Goal: Task Accomplishment & Management: Manage account settings

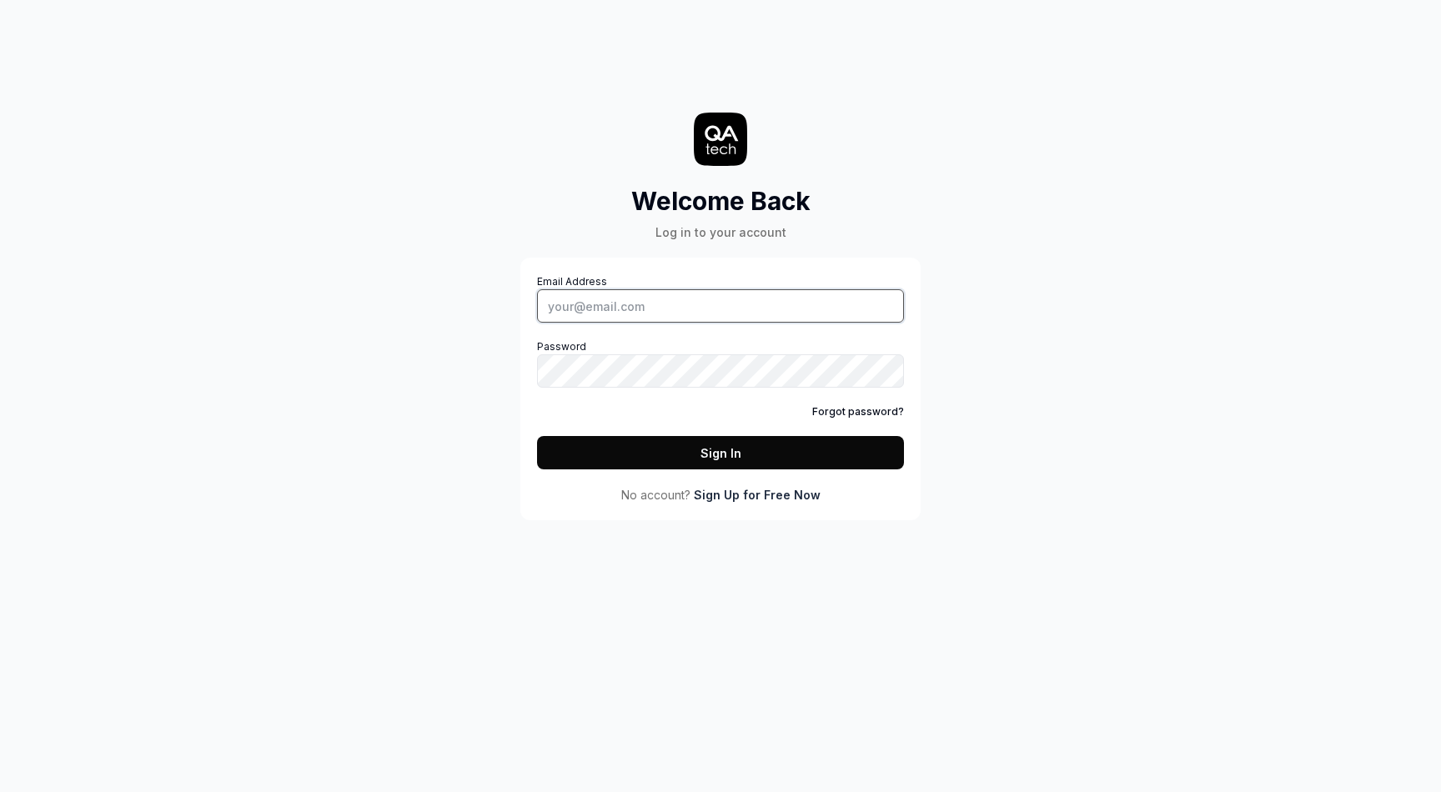
click at [664, 305] on input "Email Address" at bounding box center [720, 305] width 367 height 33
type input "[EMAIL_ADDRESS][DOMAIN_NAME]"
click at [742, 453] on button "Sign In" at bounding box center [720, 452] width 367 height 33
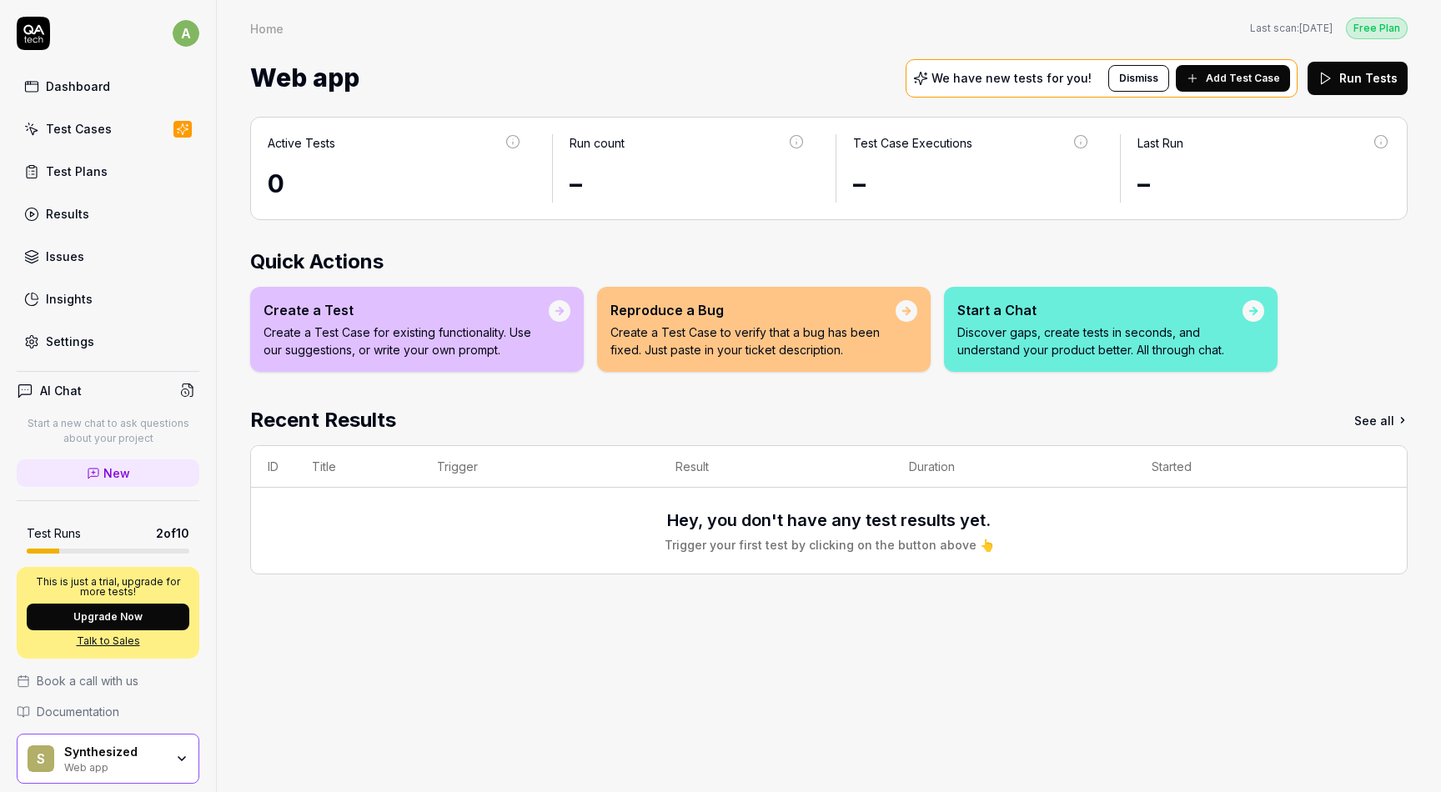
scroll to position [56, 0]
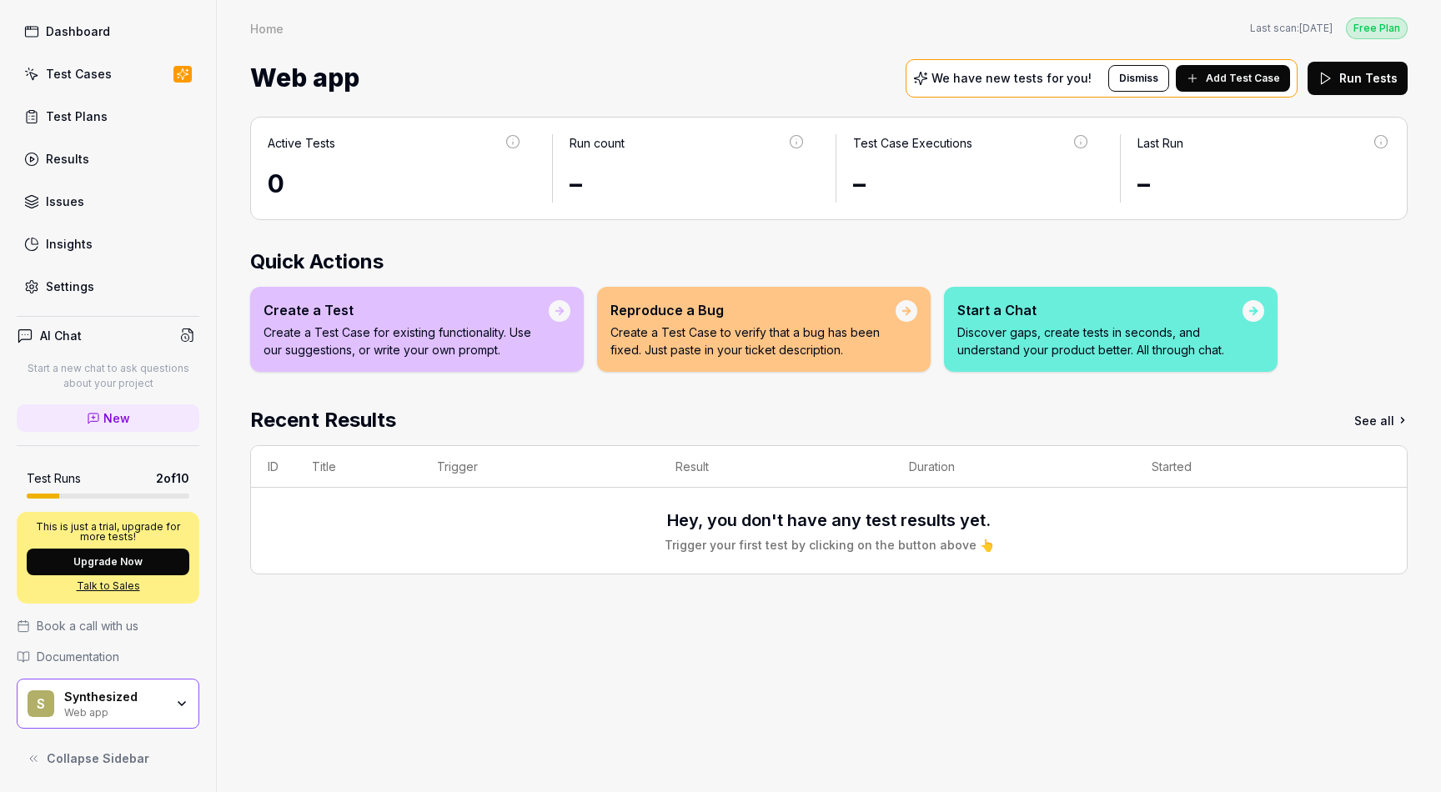
click at [43, 753] on button "Collapse Sidebar" at bounding box center [108, 758] width 183 height 33
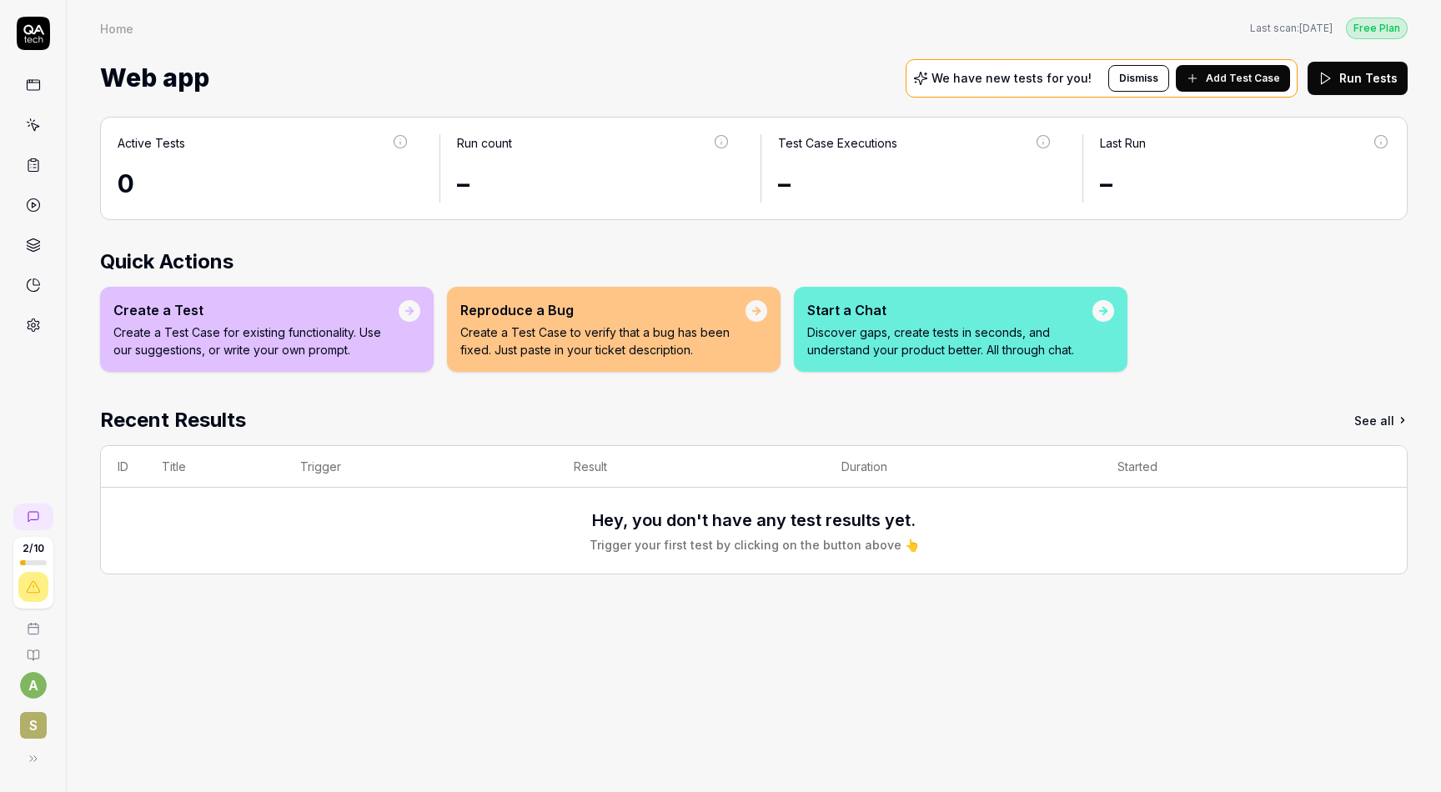
click at [1151, 82] on button "Dismiss" at bounding box center [1138, 78] width 61 height 27
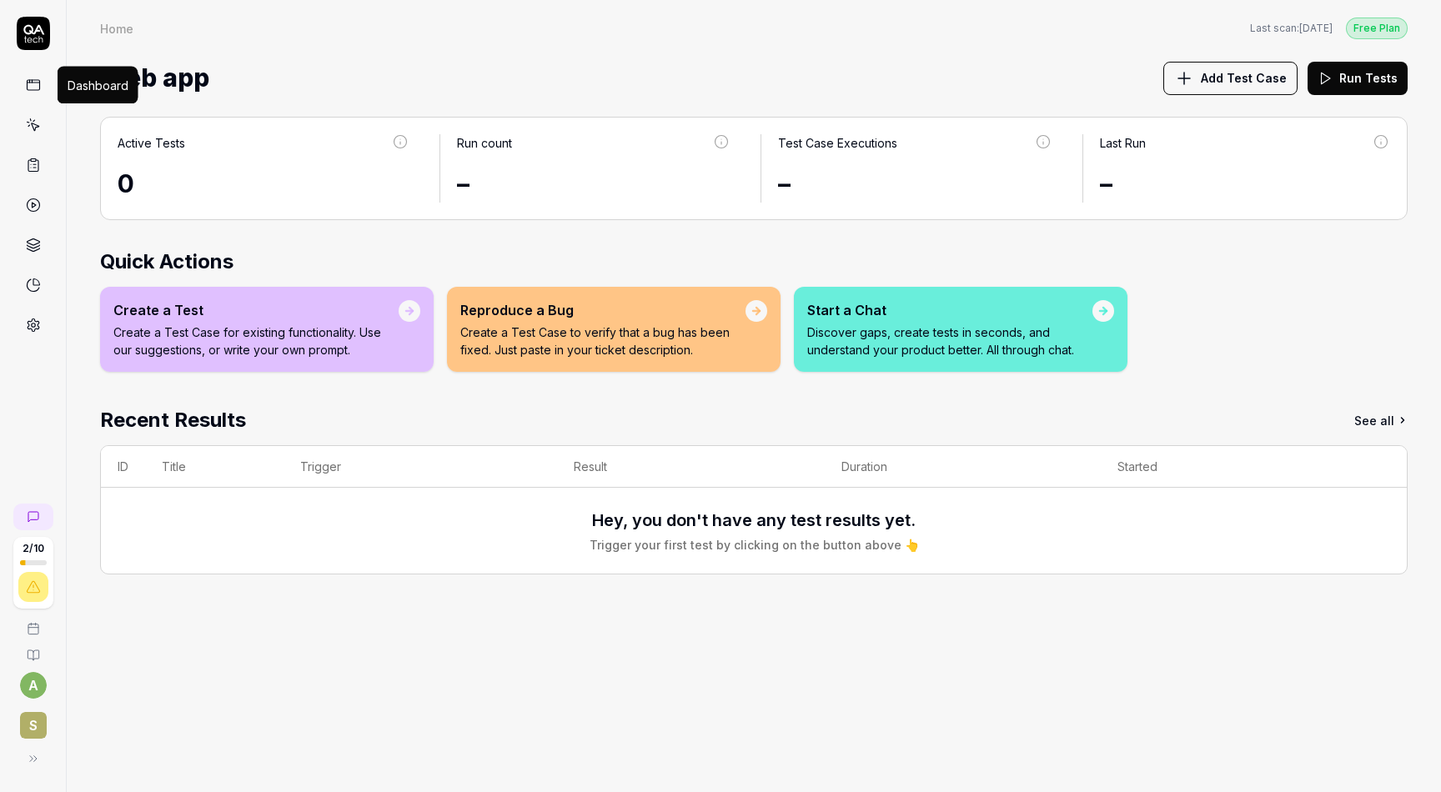
click at [38, 91] on icon at bounding box center [33, 85] width 15 height 15
click at [34, 122] on icon at bounding box center [33, 125] width 15 height 15
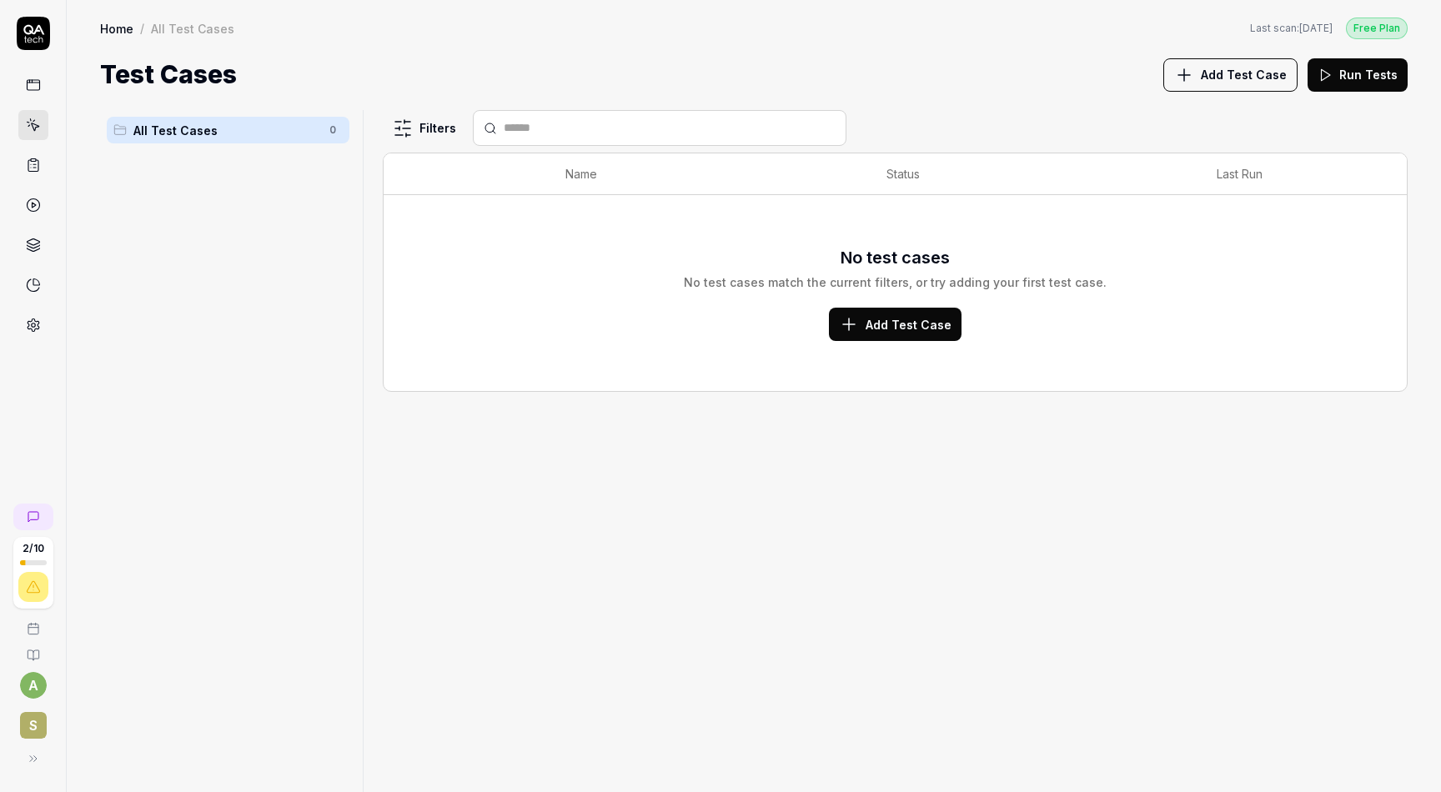
click at [34, 171] on icon at bounding box center [33, 166] width 10 height 12
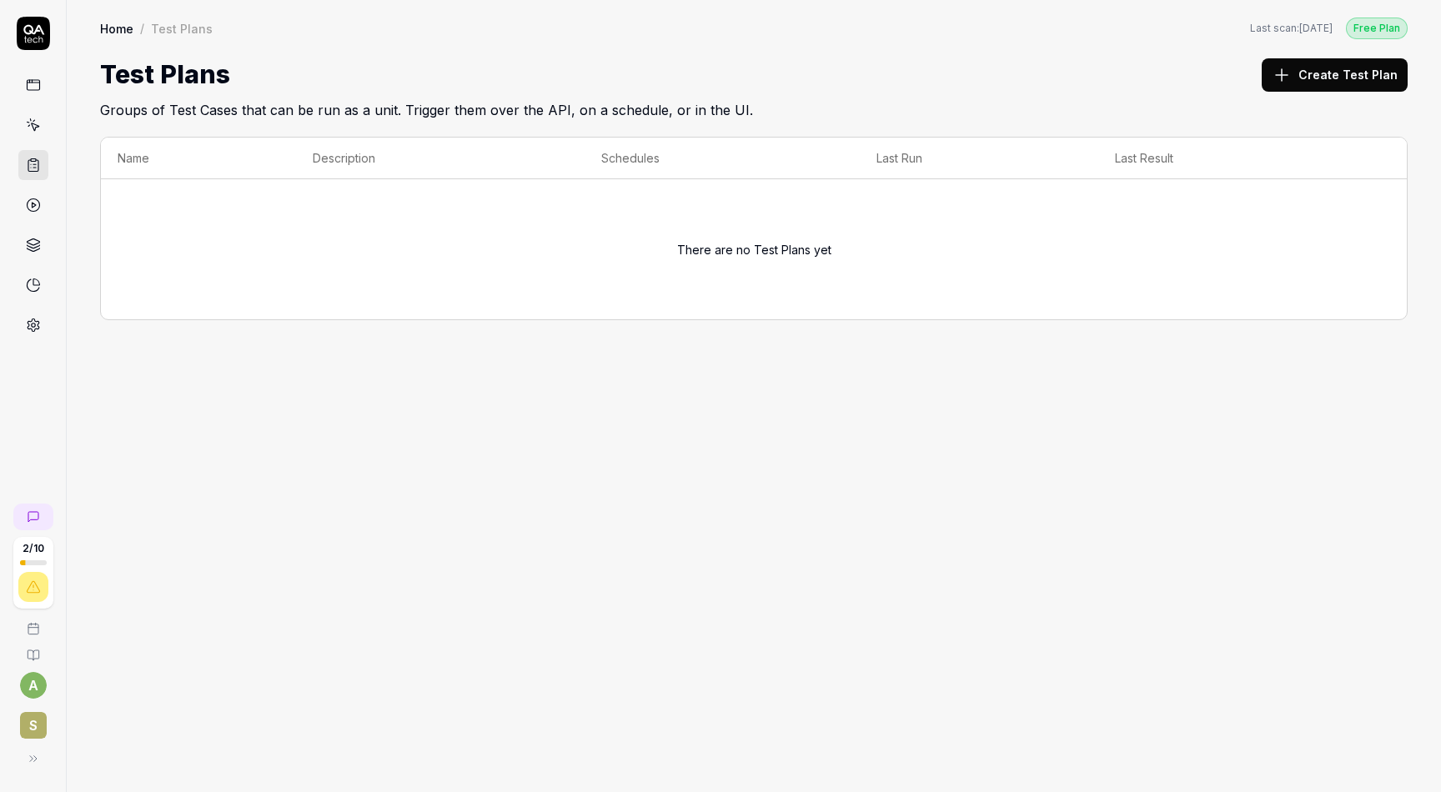
click at [44, 214] on link at bounding box center [33, 205] width 30 height 30
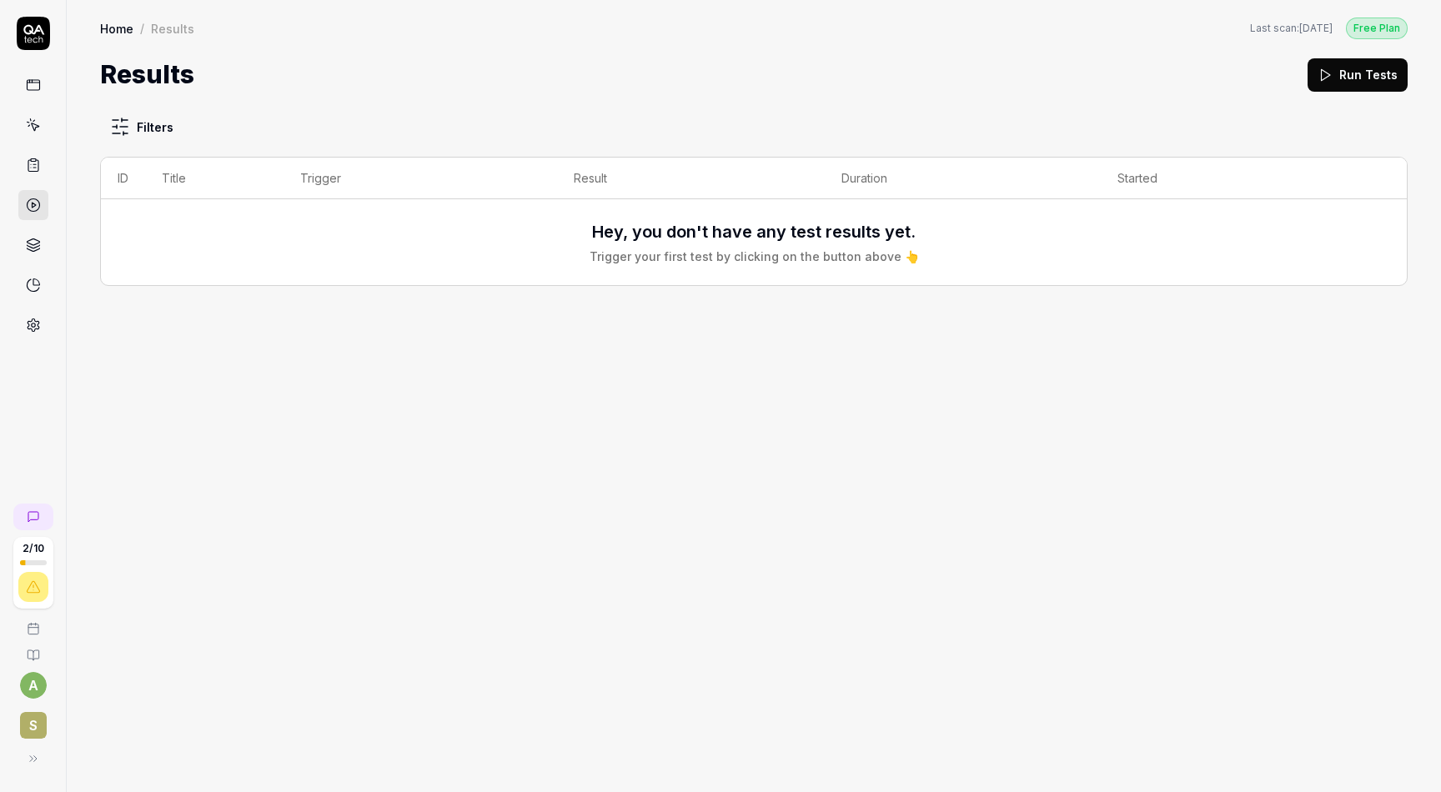
click at [38, 253] on link at bounding box center [33, 245] width 30 height 30
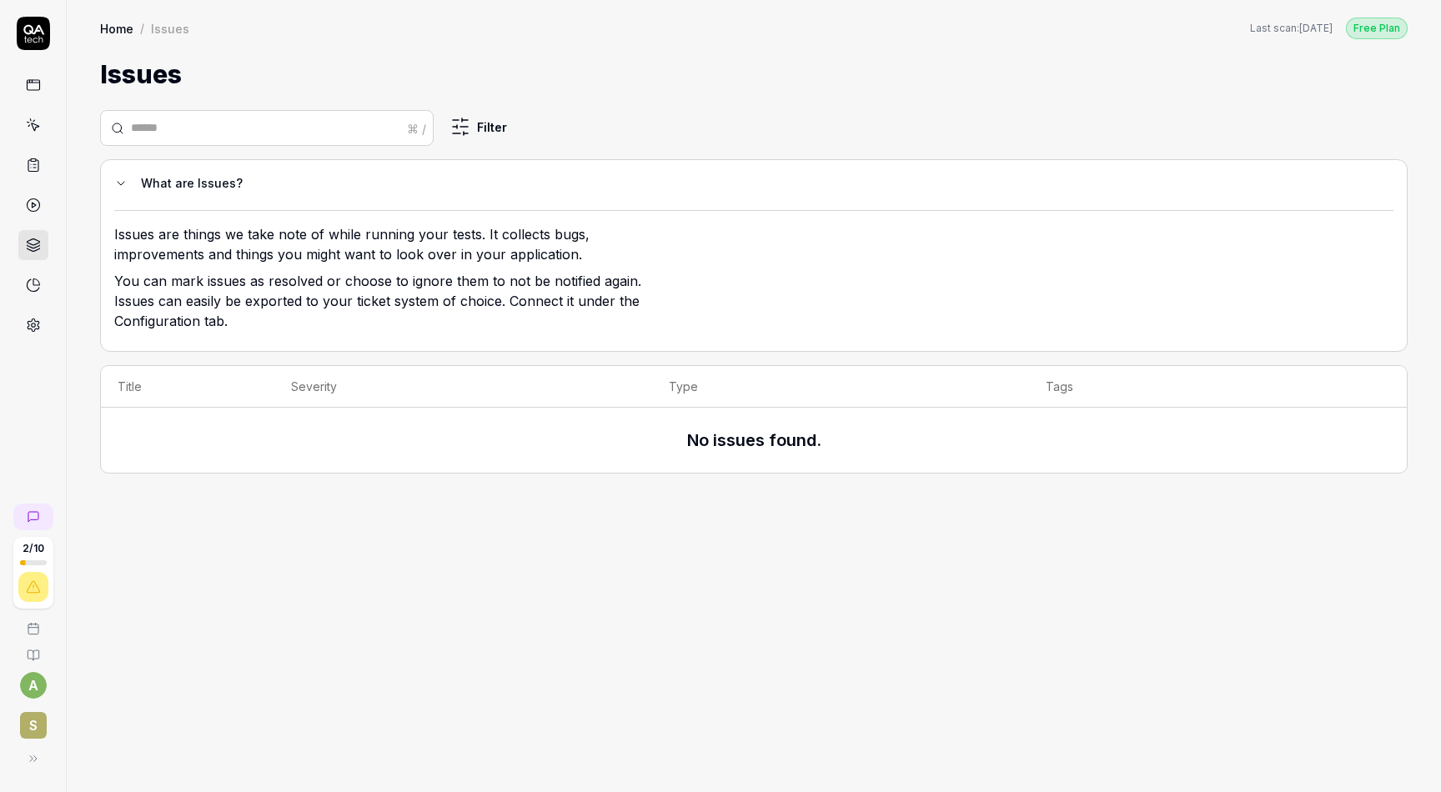
click at [33, 286] on icon at bounding box center [33, 285] width 15 height 15
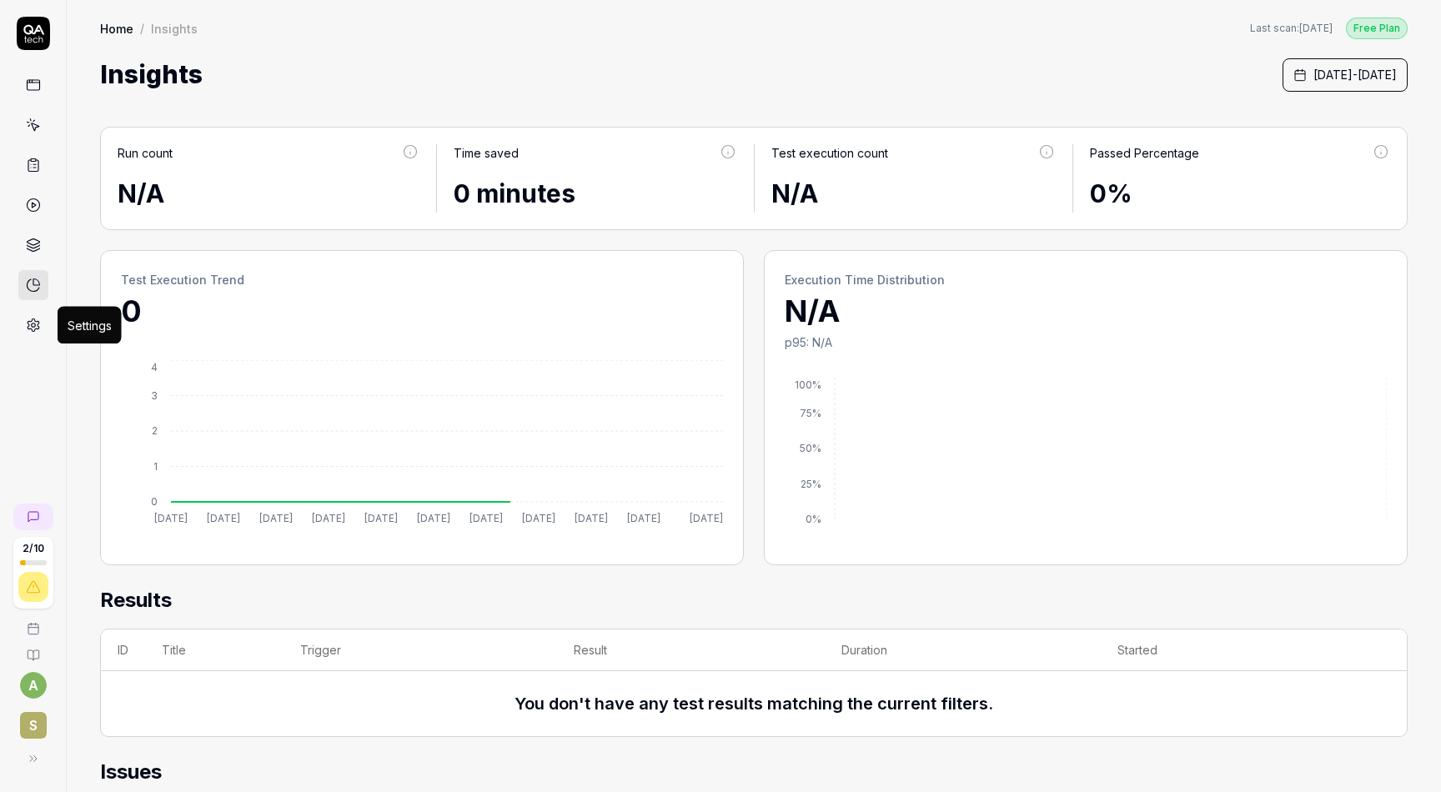
click at [28, 325] on icon at bounding box center [34, 325] width 12 height 13
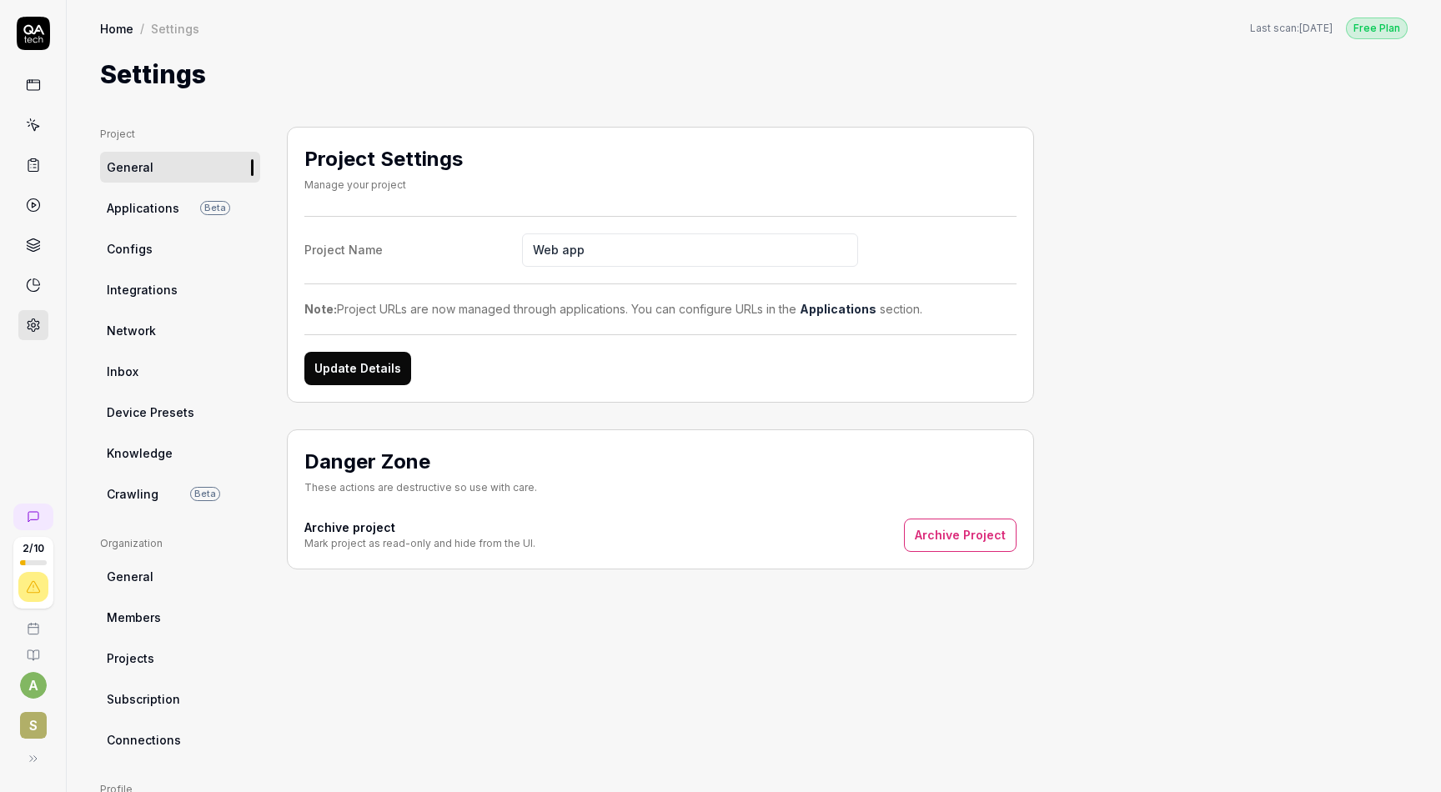
click at [35, 655] on icon at bounding box center [33, 655] width 13 height 13
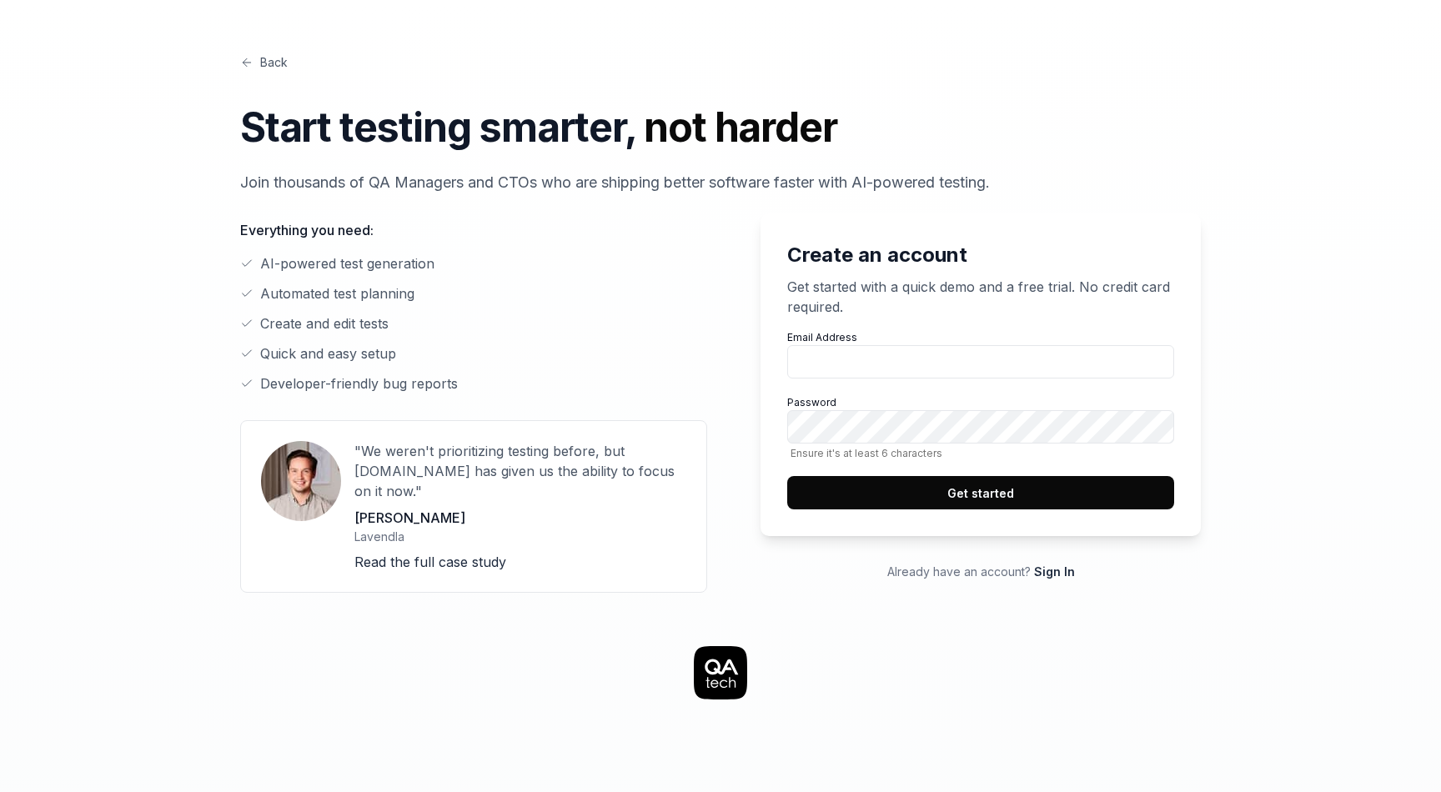
click at [260, 62] on link "Back" at bounding box center [264, 62] width 48 height 18
